Goal: Find specific page/section: Find specific page/section

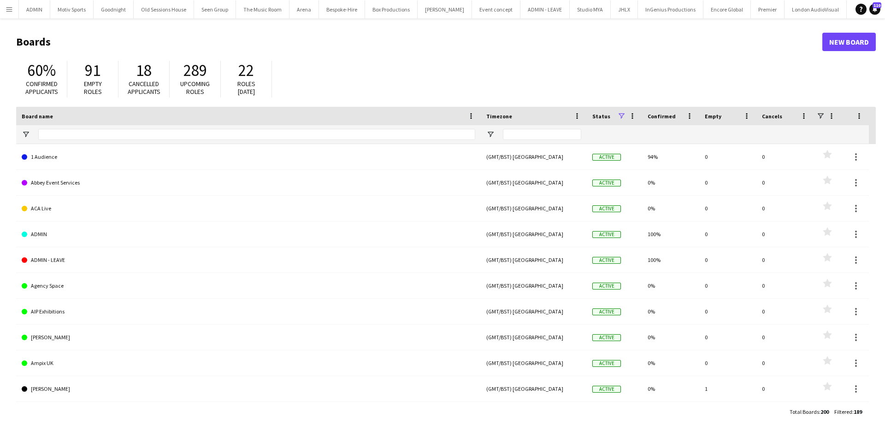
click at [3, 7] on button "Menu" at bounding box center [9, 9] width 18 height 18
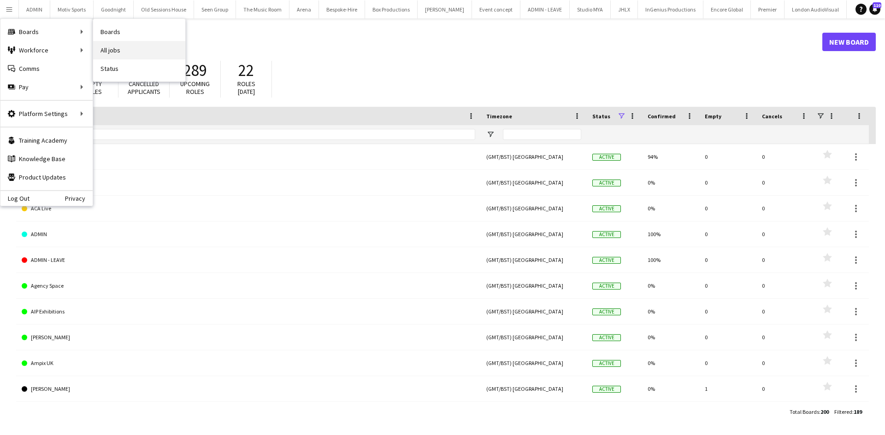
click at [121, 45] on link "All jobs" at bounding box center [139, 50] width 92 height 18
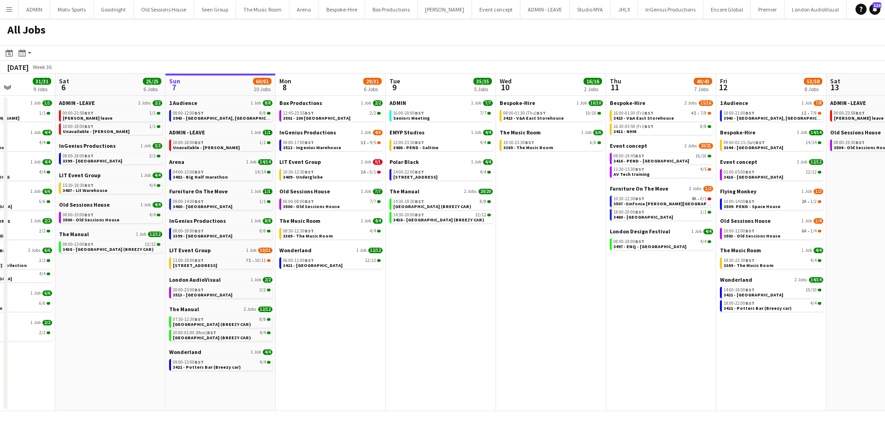
scroll to position [0, 282]
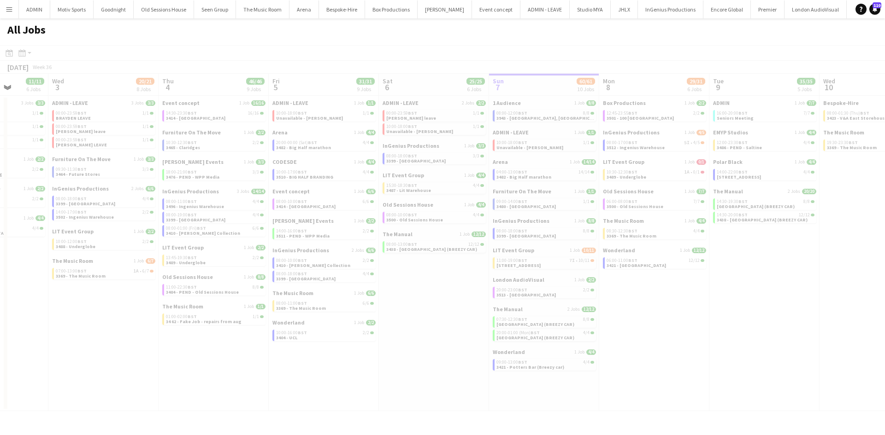
drag, startPoint x: 288, startPoint y: 319, endPoint x: 654, endPoint y: 317, distance: 365.8
click at [680, 313] on app-all-jobs "All Jobs Date picker SEP 2025 SEP 2025 Monday M Tuesday T Wednesday W Thursday …" at bounding box center [442, 214] width 885 height 393
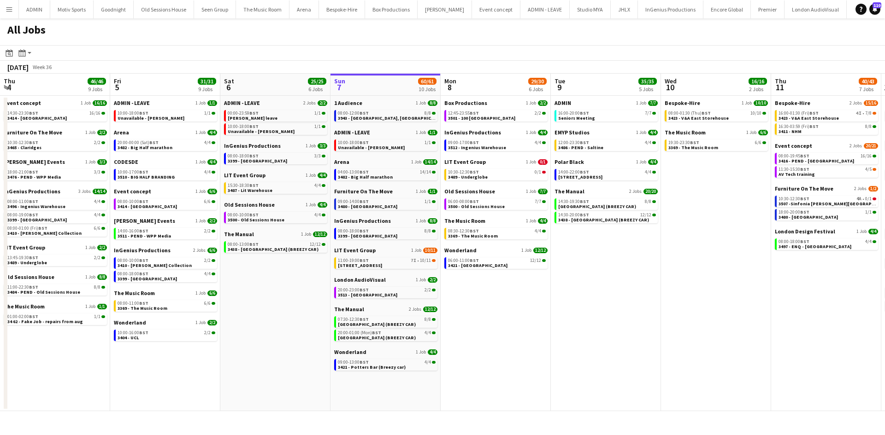
scroll to position [0, 220]
